Goal: Entertainment & Leisure: Consume media (video, audio)

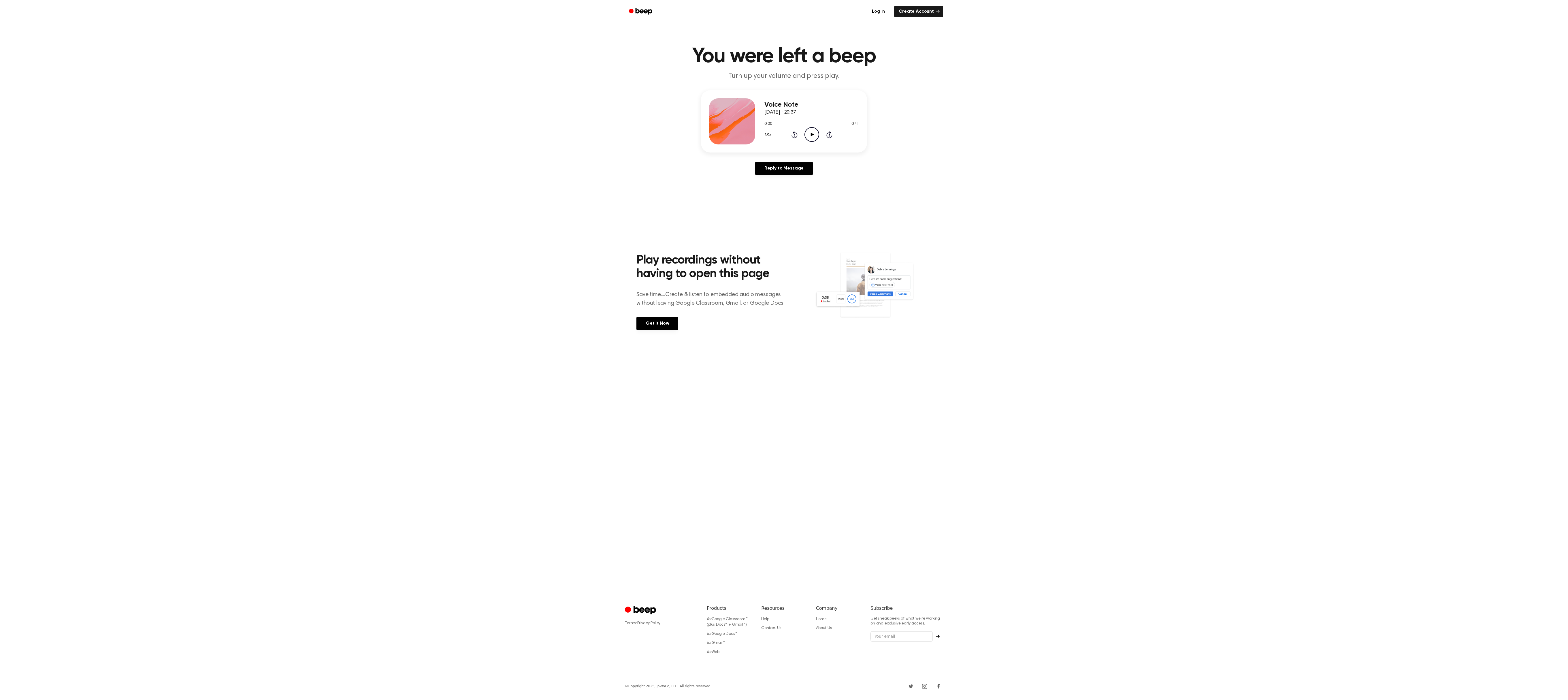
click at [805, 127] on icon "Play Audio" at bounding box center [812, 135] width 15 height 15
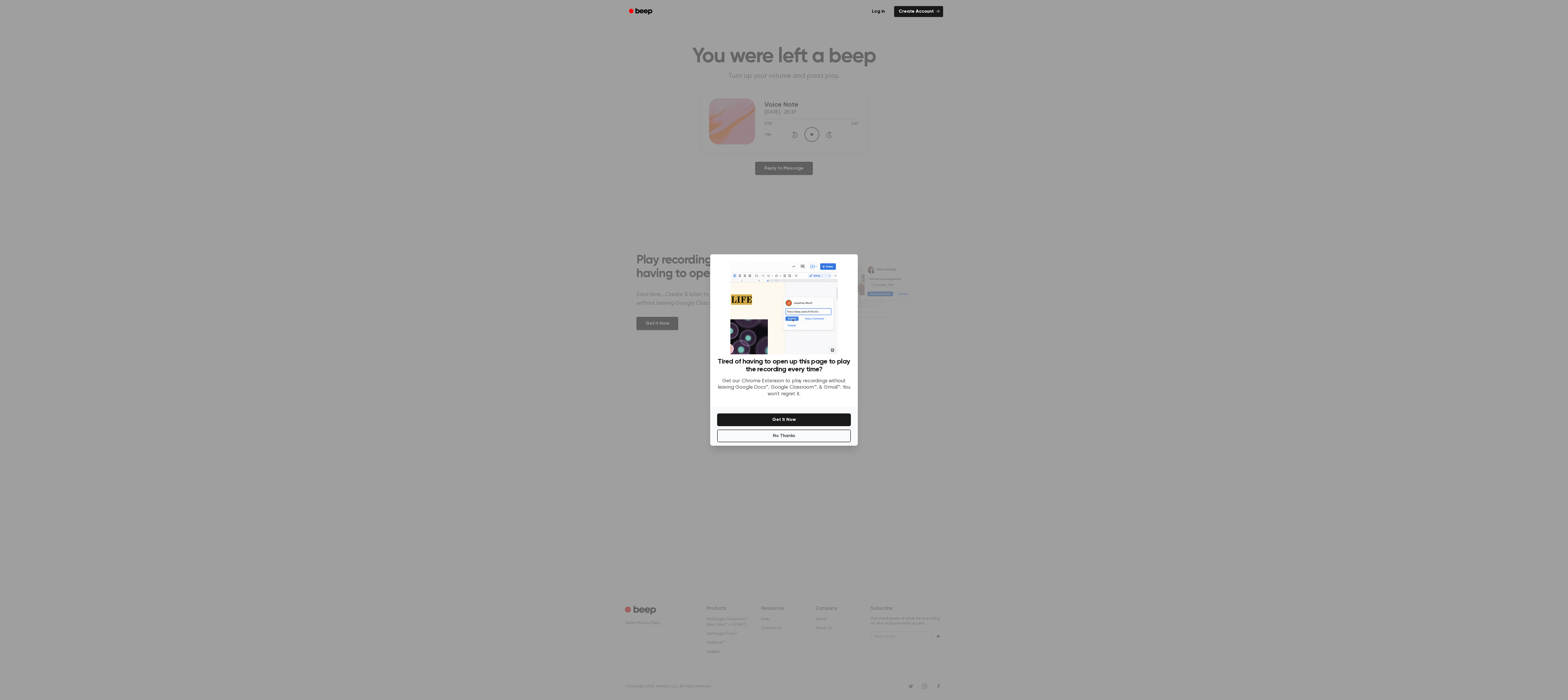
click at [901, 315] on div at bounding box center [784, 350] width 1568 height 700
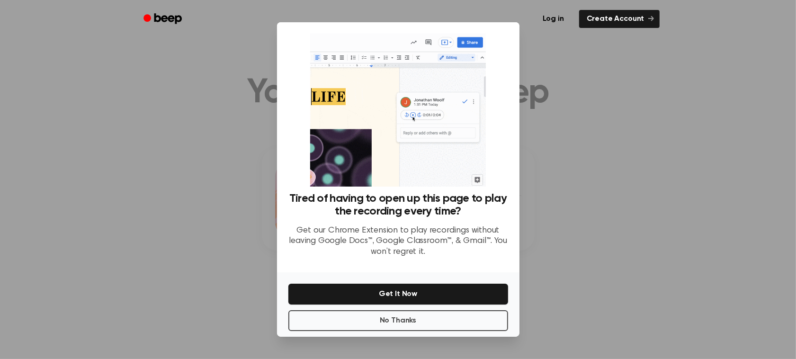
drag, startPoint x: 1714, startPoint y: 2, endPoint x: 522, endPoint y: 89, distance: 1195.1
click at [522, 89] on div at bounding box center [398, 179] width 796 height 359
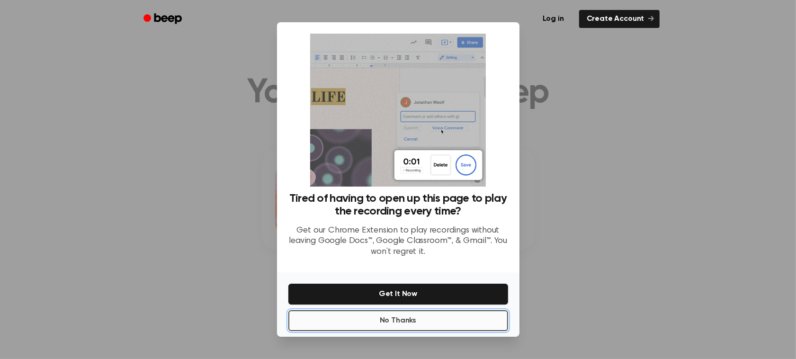
click at [411, 310] on button "No Thanks" at bounding box center [398, 320] width 220 height 21
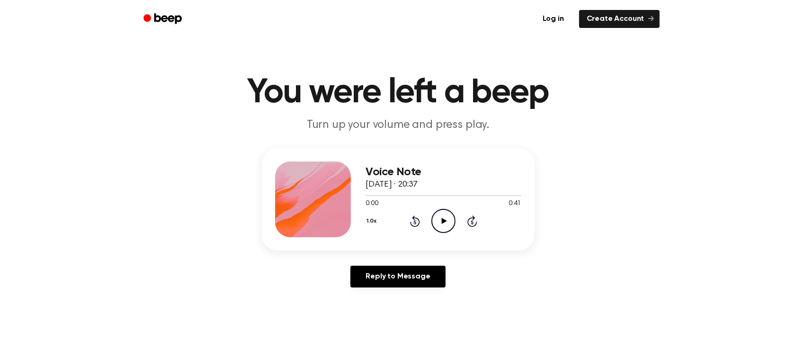
click at [431, 209] on icon "Play Audio" at bounding box center [443, 221] width 24 height 24
drag, startPoint x: 431, startPoint y: 164, endPoint x: 427, endPoint y: 152, distance: 13.2
click at [442, 218] on icon at bounding box center [444, 221] width 5 height 6
click at [441, 209] on icon "Play Audio" at bounding box center [443, 221] width 24 height 24
click at [437, 209] on icon "Pause Audio" at bounding box center [443, 221] width 24 height 24
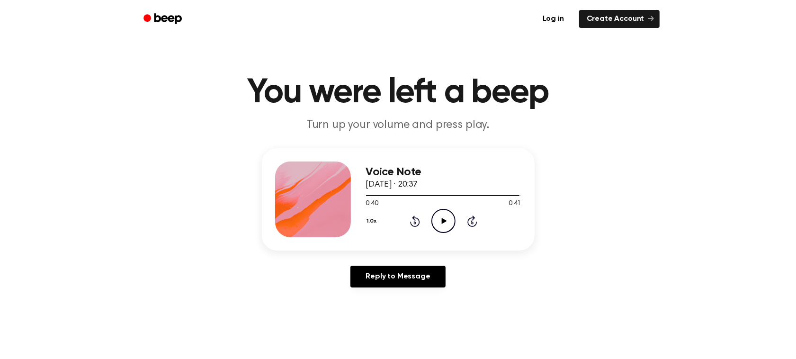
click at [437, 209] on icon "Play Audio" at bounding box center [443, 221] width 24 height 24
click at [435, 209] on icon "Play Audio" at bounding box center [443, 221] width 24 height 24
click at [431, 209] on icon "Play Audio" at bounding box center [443, 221] width 24 height 24
click at [432, 209] on icon "Pause Audio" at bounding box center [443, 221] width 24 height 24
click at [433, 209] on icon "Play Audio" at bounding box center [443, 221] width 24 height 24
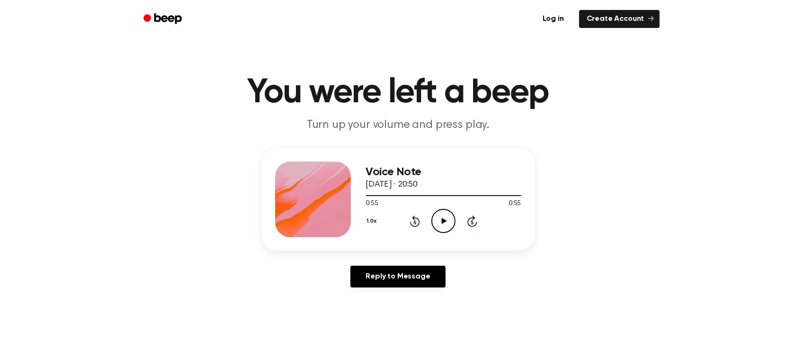
click at [431, 209] on icon "Play Audio" at bounding box center [443, 221] width 24 height 24
click at [441, 218] on icon at bounding box center [443, 221] width 4 height 6
click at [431, 209] on icon "Play Audio" at bounding box center [443, 221] width 24 height 24
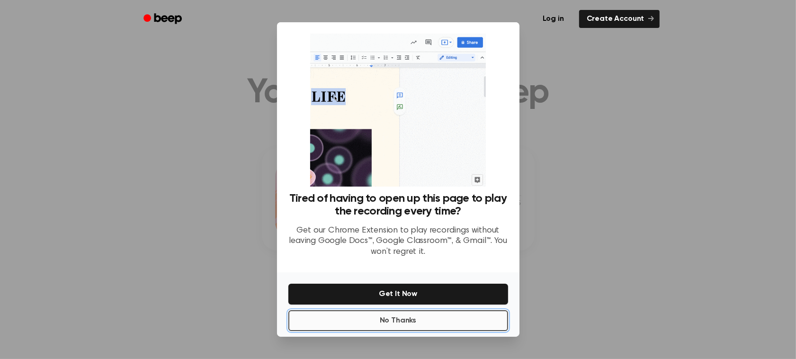
click at [427, 310] on button "No Thanks" at bounding box center [398, 320] width 220 height 21
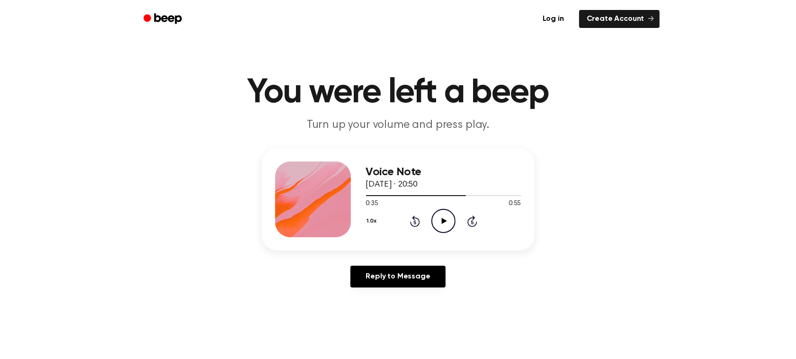
click at [436, 209] on icon "Play Audio" at bounding box center [443, 221] width 24 height 24
click at [431, 209] on icon "Play Audio" at bounding box center [443, 221] width 24 height 24
